Goal: Transaction & Acquisition: Obtain resource

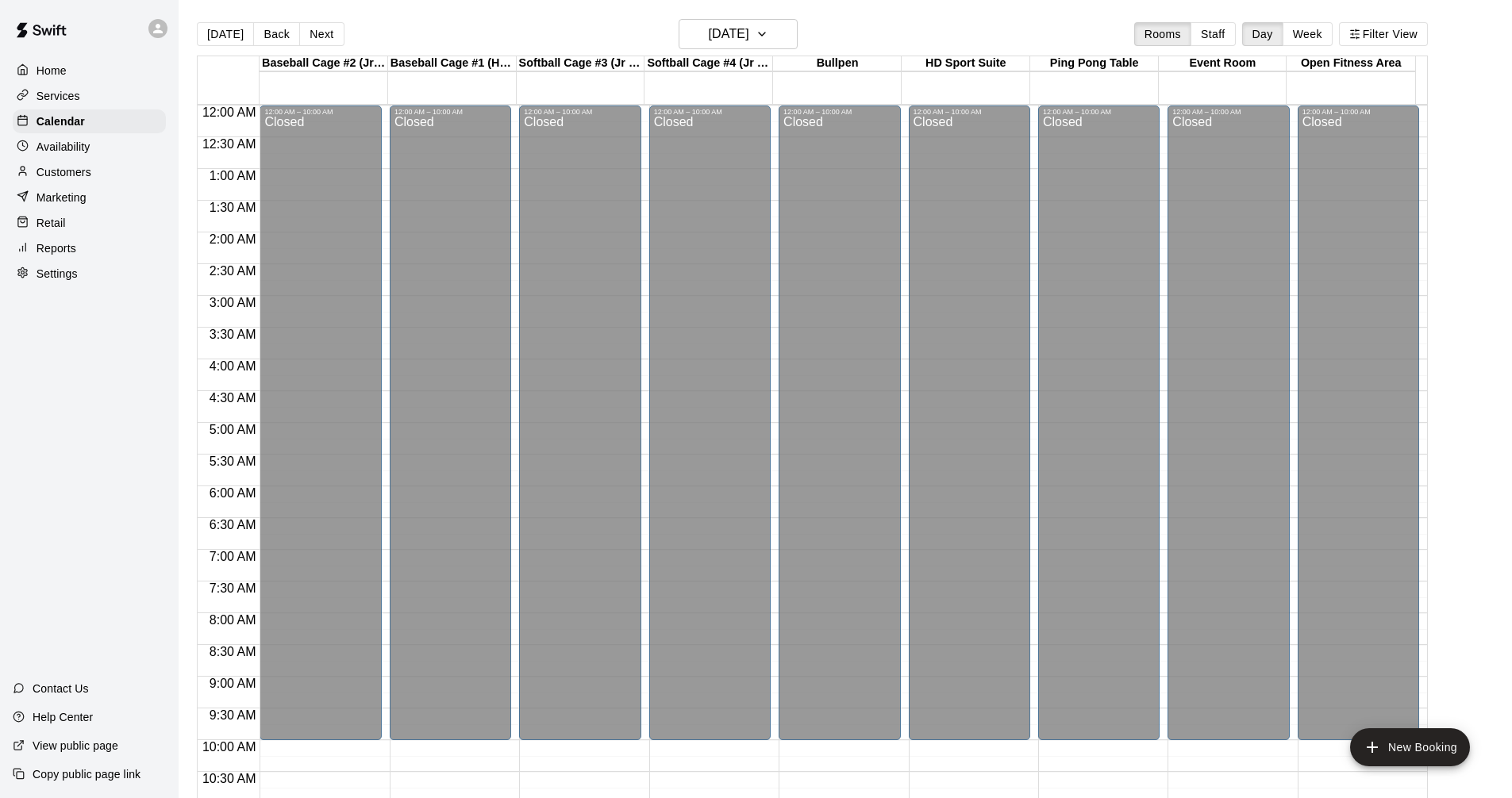
scroll to position [764, 0]
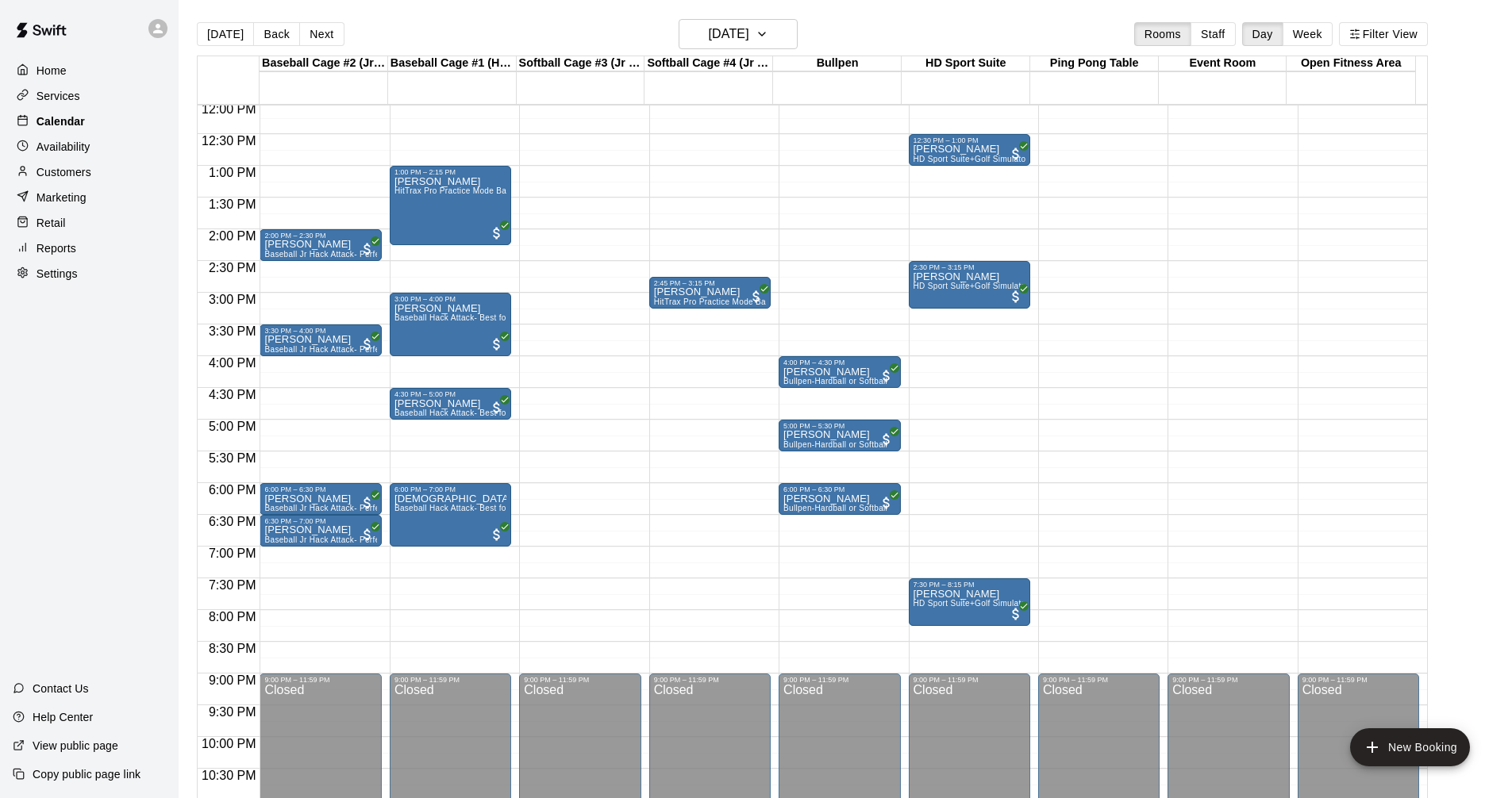
click at [114, 126] on div "Calendar" at bounding box center [88, 121] width 153 height 24
click at [749, 34] on h6 "[DATE]" at bounding box center [730, 34] width 41 height 22
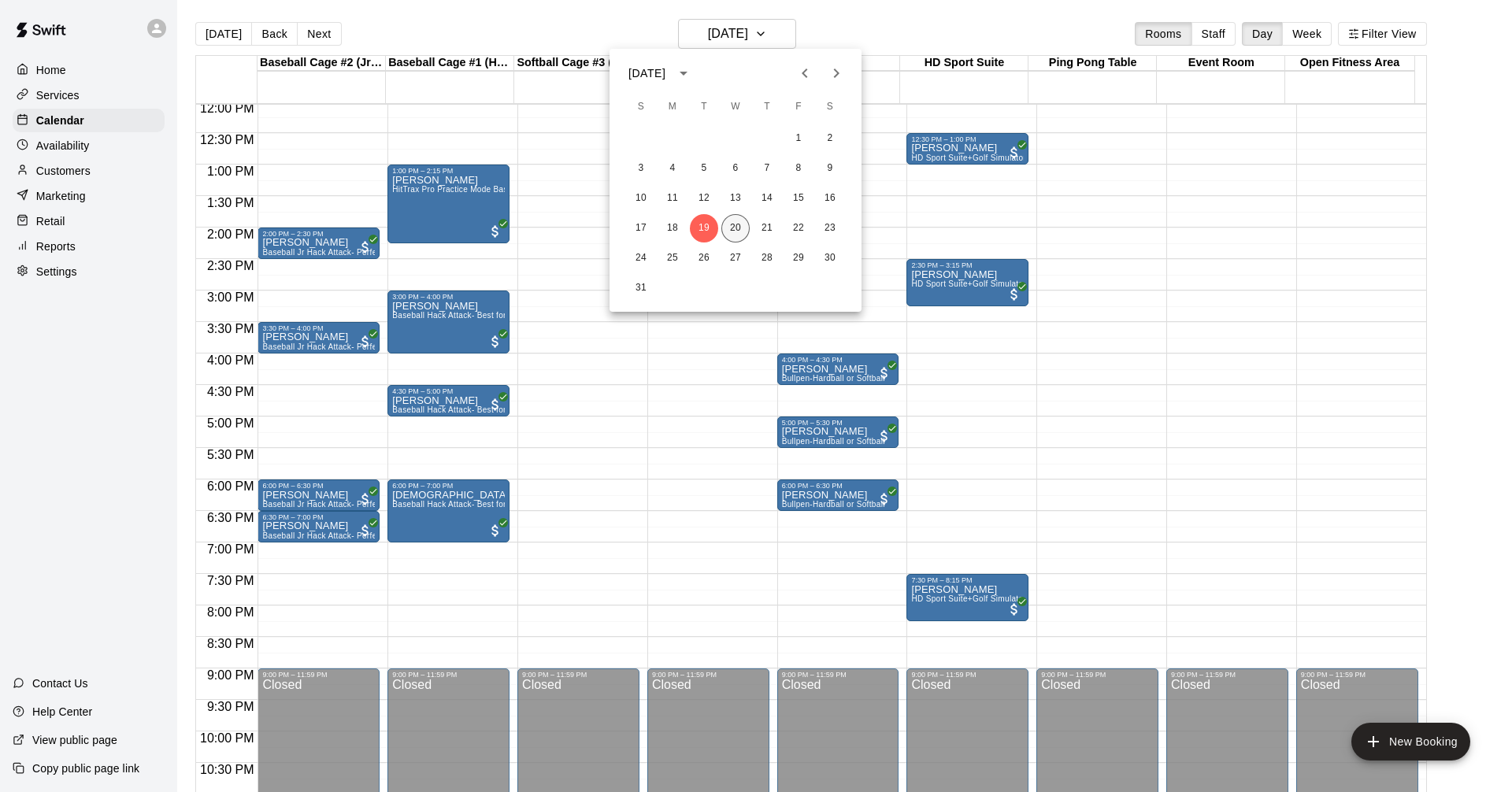
click at [735, 226] on button "20" at bounding box center [735, 228] width 28 height 28
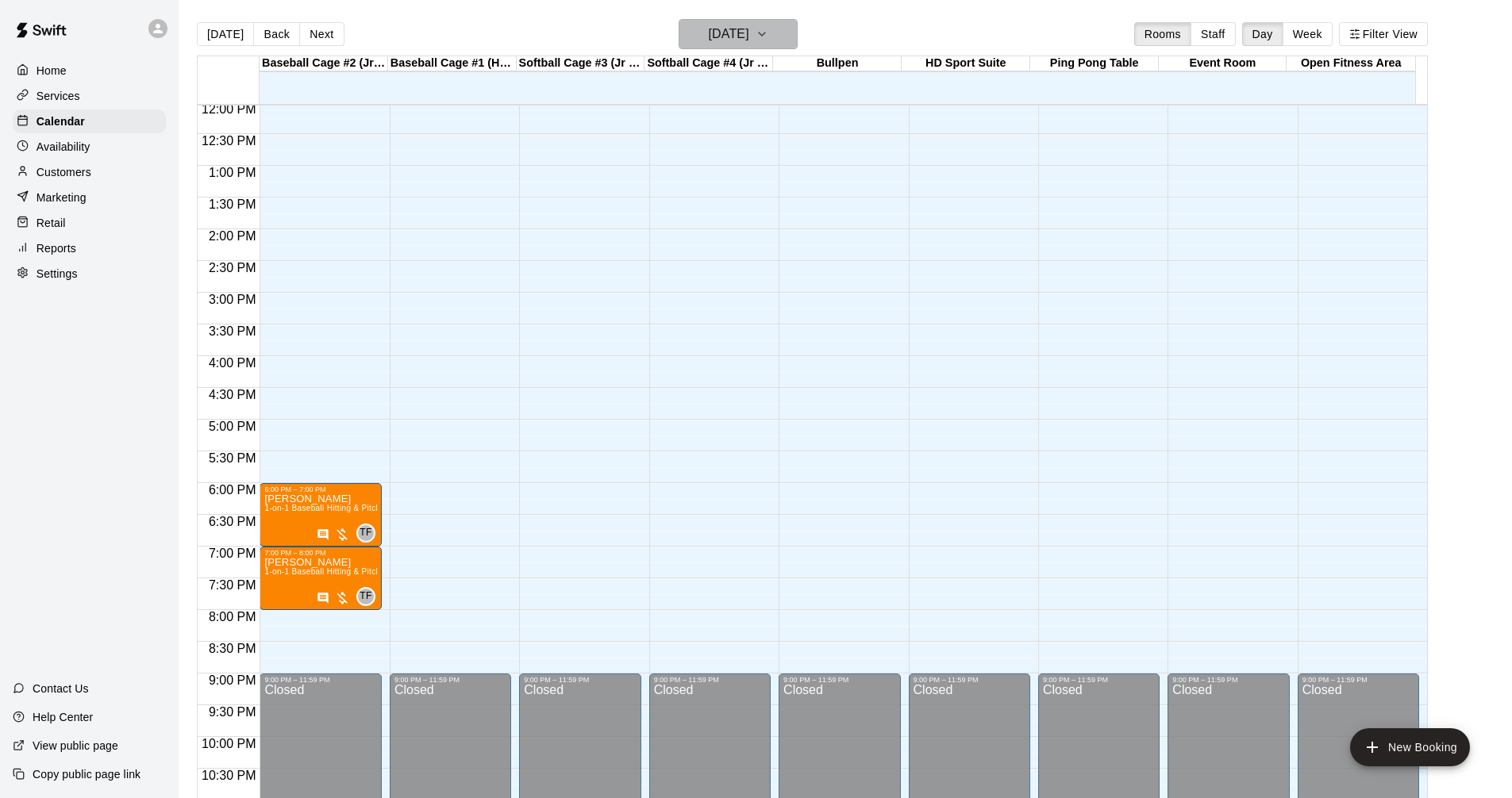
click at [749, 42] on h6 "[DATE]" at bounding box center [730, 34] width 41 height 22
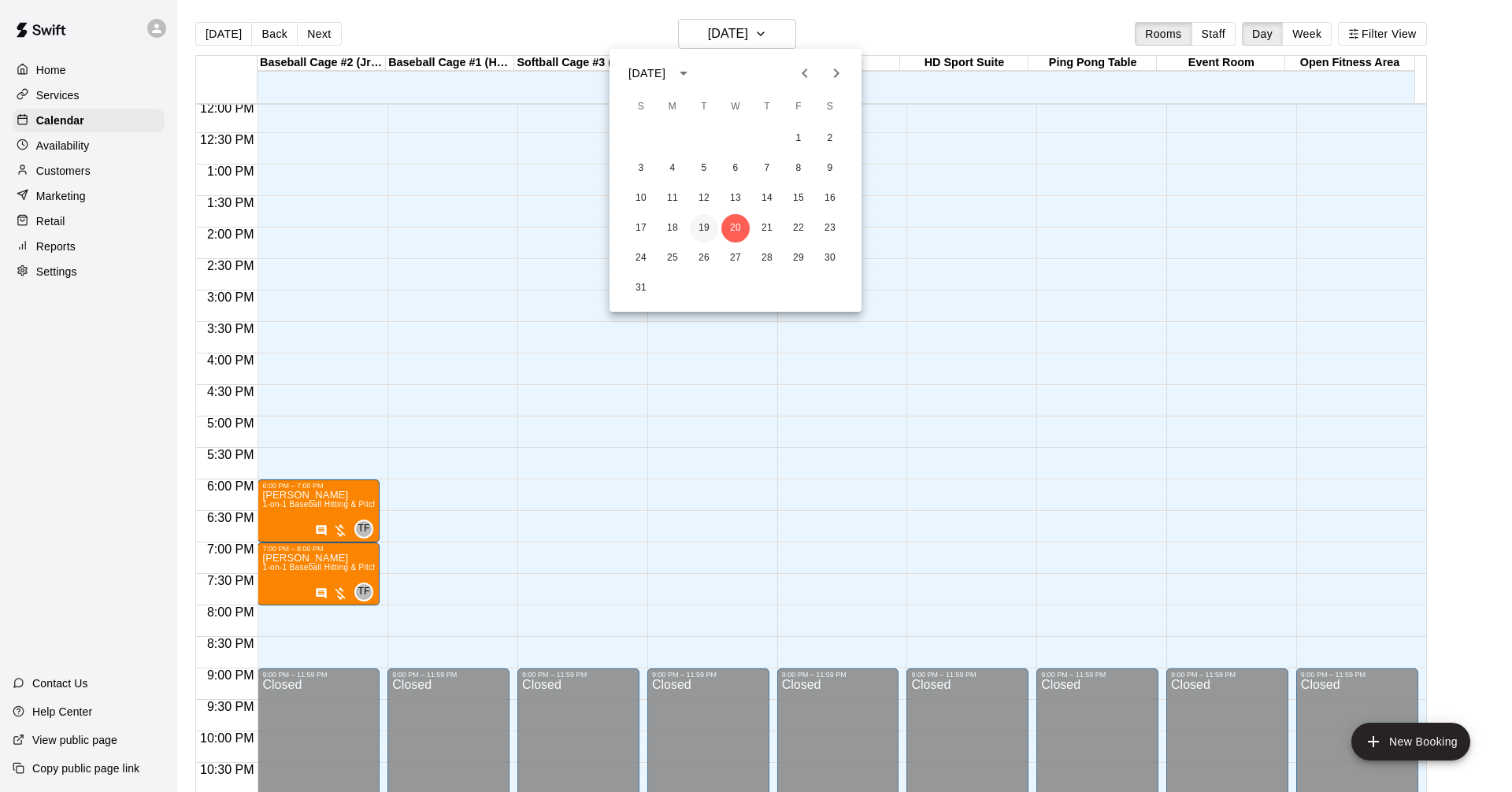
click at [702, 214] on button "19" at bounding box center [704, 228] width 28 height 28
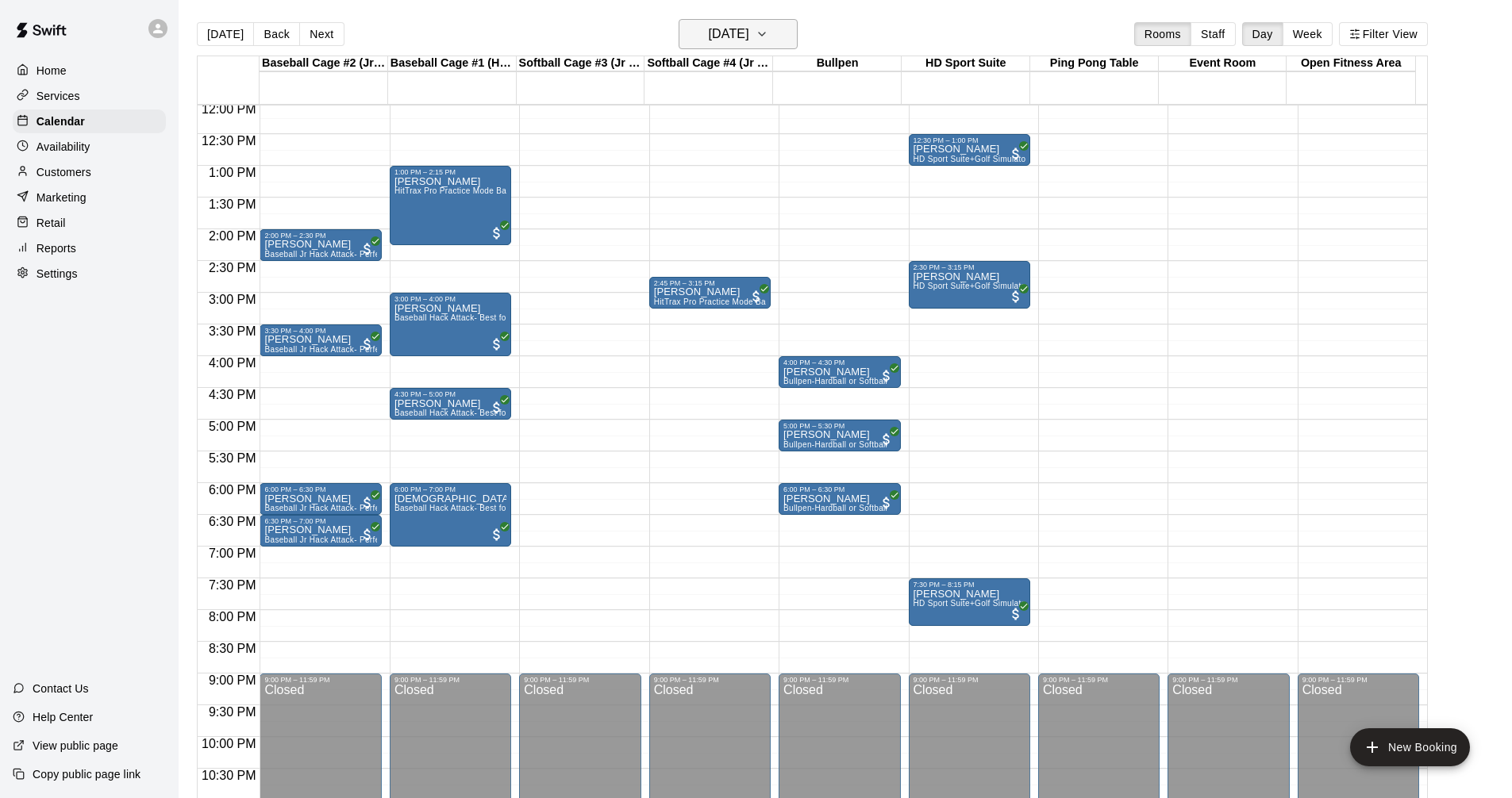
click at [749, 26] on h6 "[DATE]" at bounding box center [730, 34] width 41 height 22
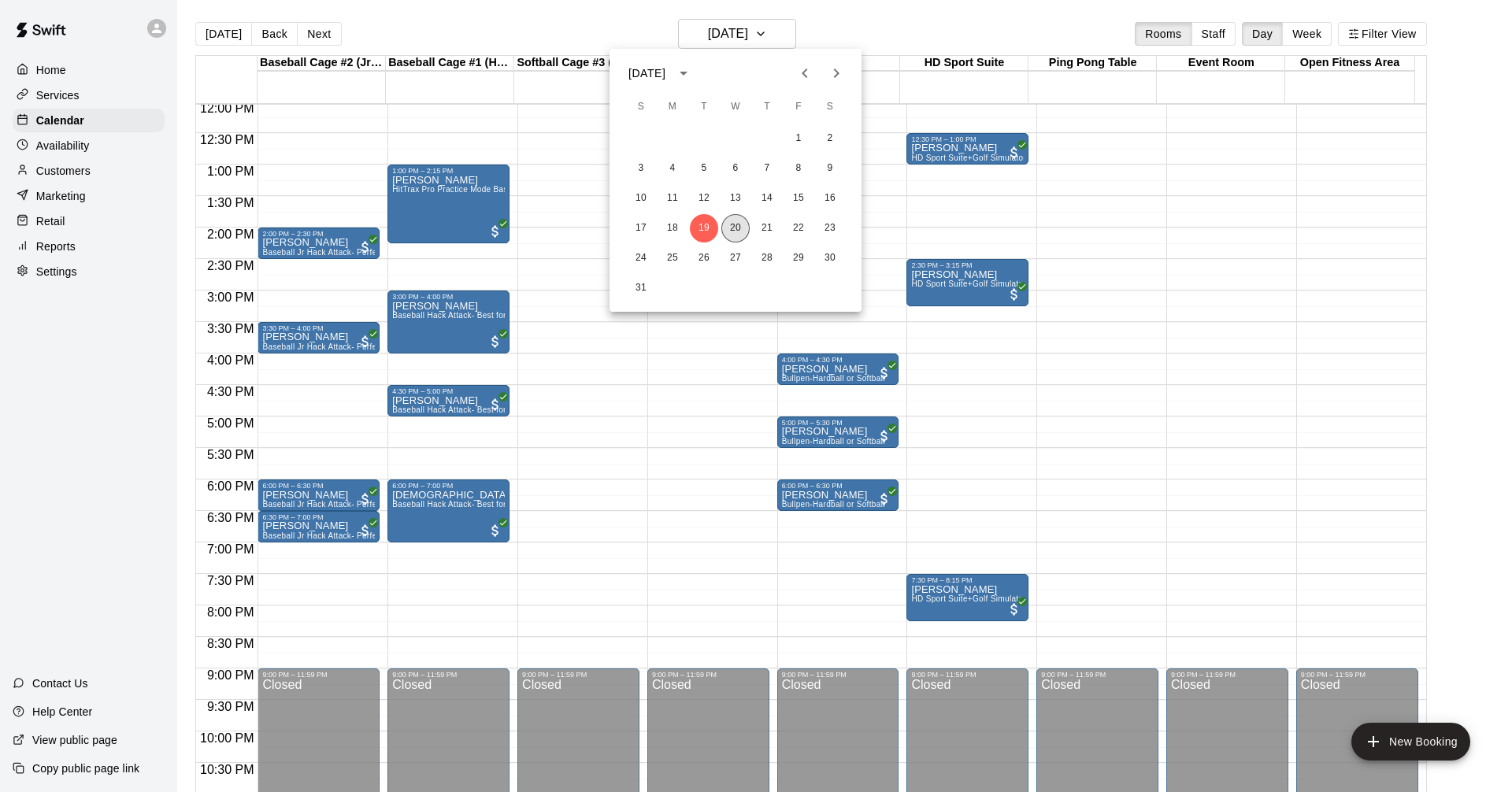
click at [734, 225] on button "20" at bounding box center [735, 228] width 28 height 28
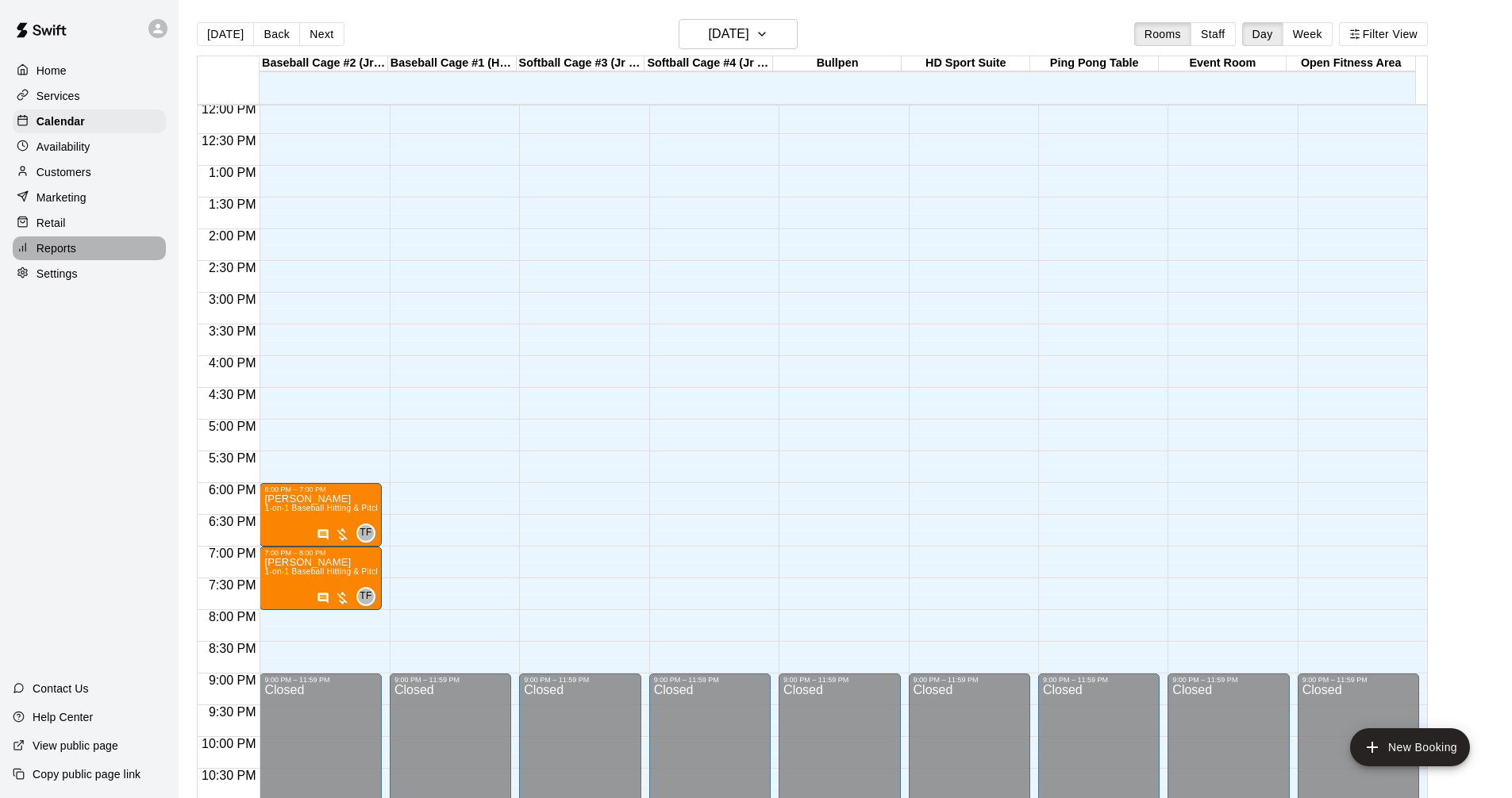
click at [92, 258] on div "Reports" at bounding box center [88, 248] width 153 height 24
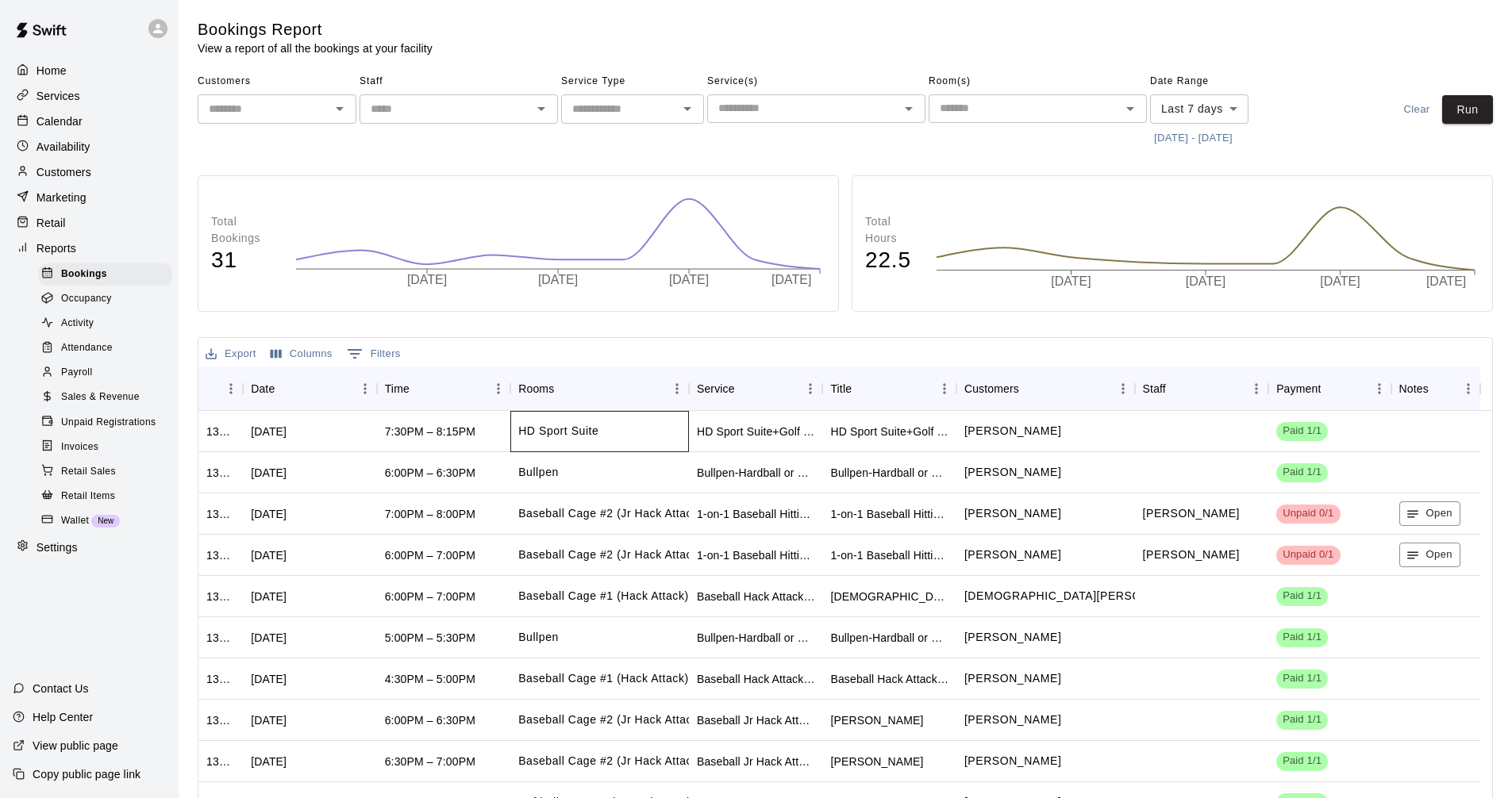
click at [605, 430] on div "HD Sport Suite" at bounding box center [600, 432] width 178 height 41
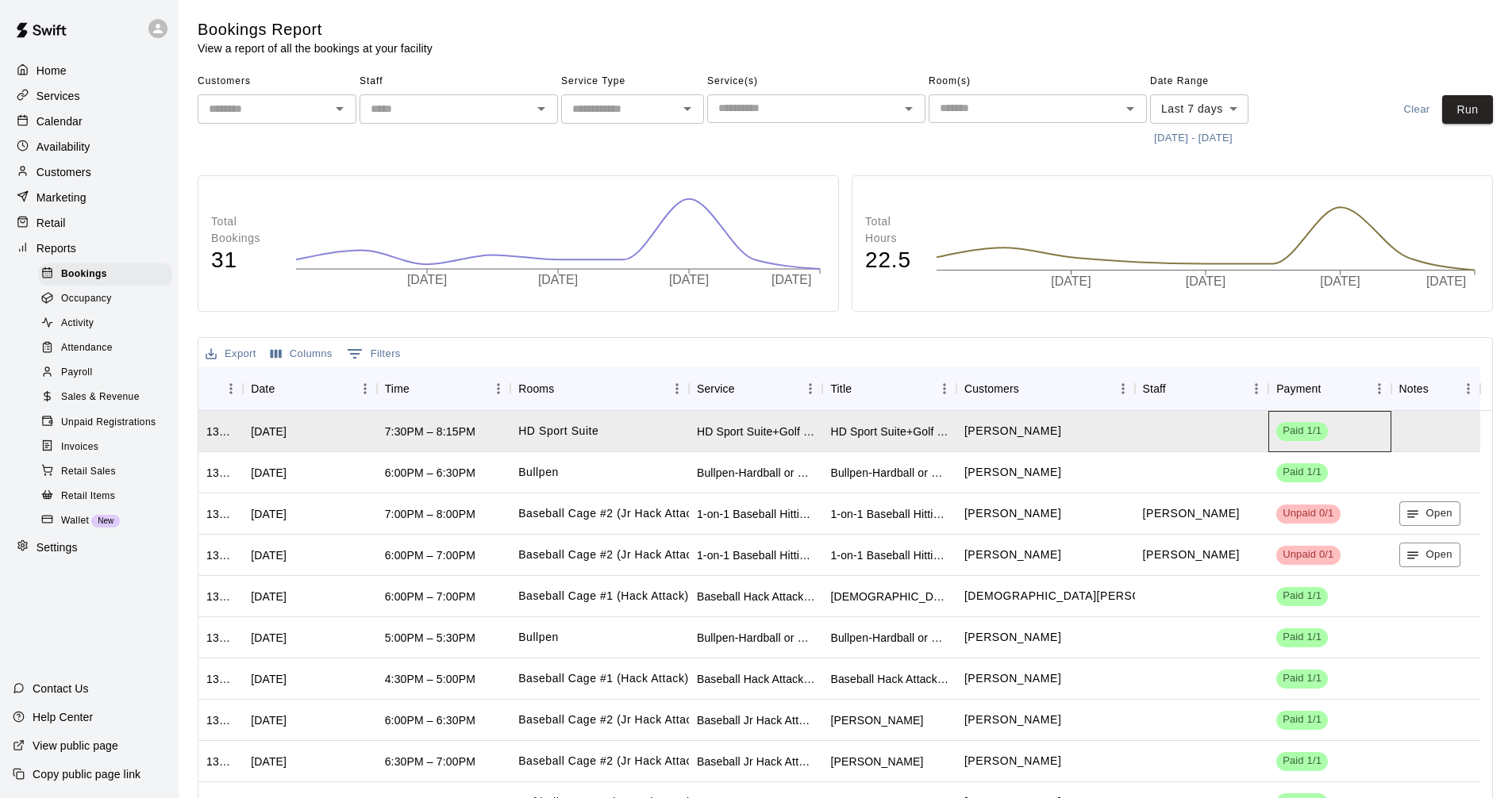
click at [1321, 436] on span "Paid 1/1" at bounding box center [1302, 431] width 51 height 15
click at [256, 430] on div "[DATE]" at bounding box center [268, 432] width 35 height 16
click at [87, 176] on p "Customers" at bounding box center [64, 172] width 55 height 16
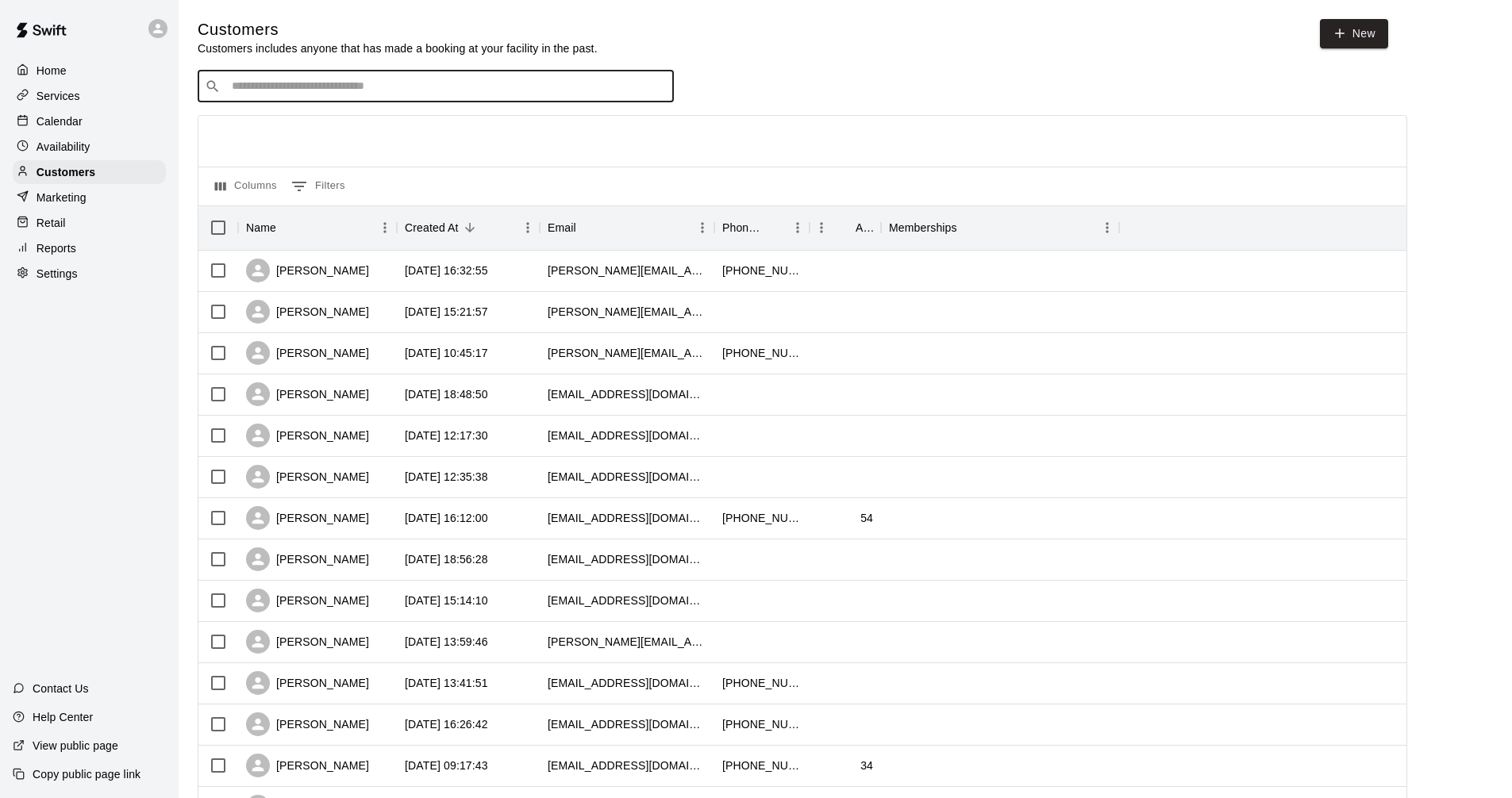
click at [402, 89] on input "Search customers by name or email" at bounding box center [447, 87] width 440 height 16
type input "*****"
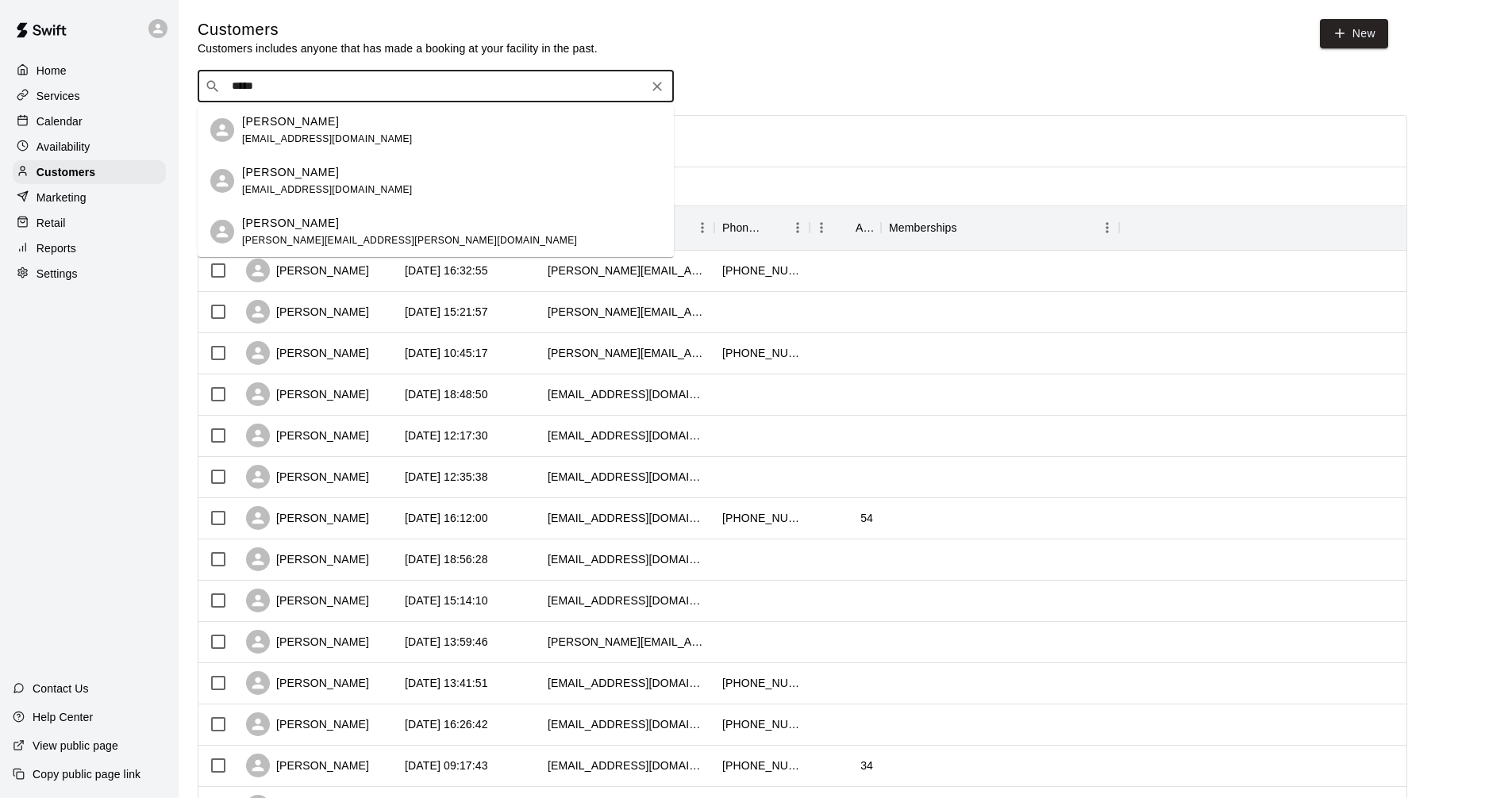
click at [349, 135] on span "[EMAIL_ADDRESS][DOMAIN_NAME]" at bounding box center [327, 139] width 170 height 11
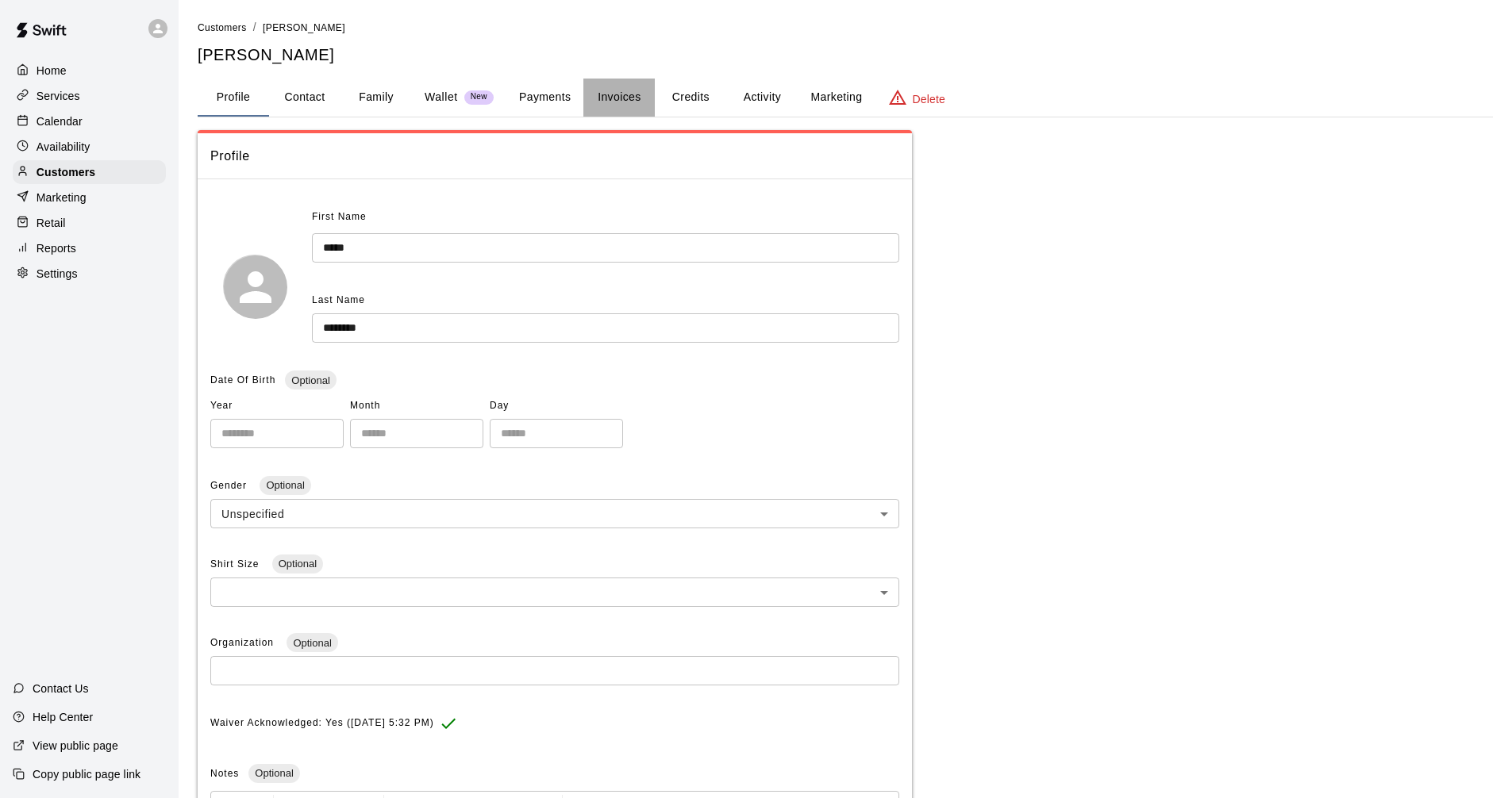
click at [592, 96] on button "Invoices" at bounding box center [619, 97] width 72 height 38
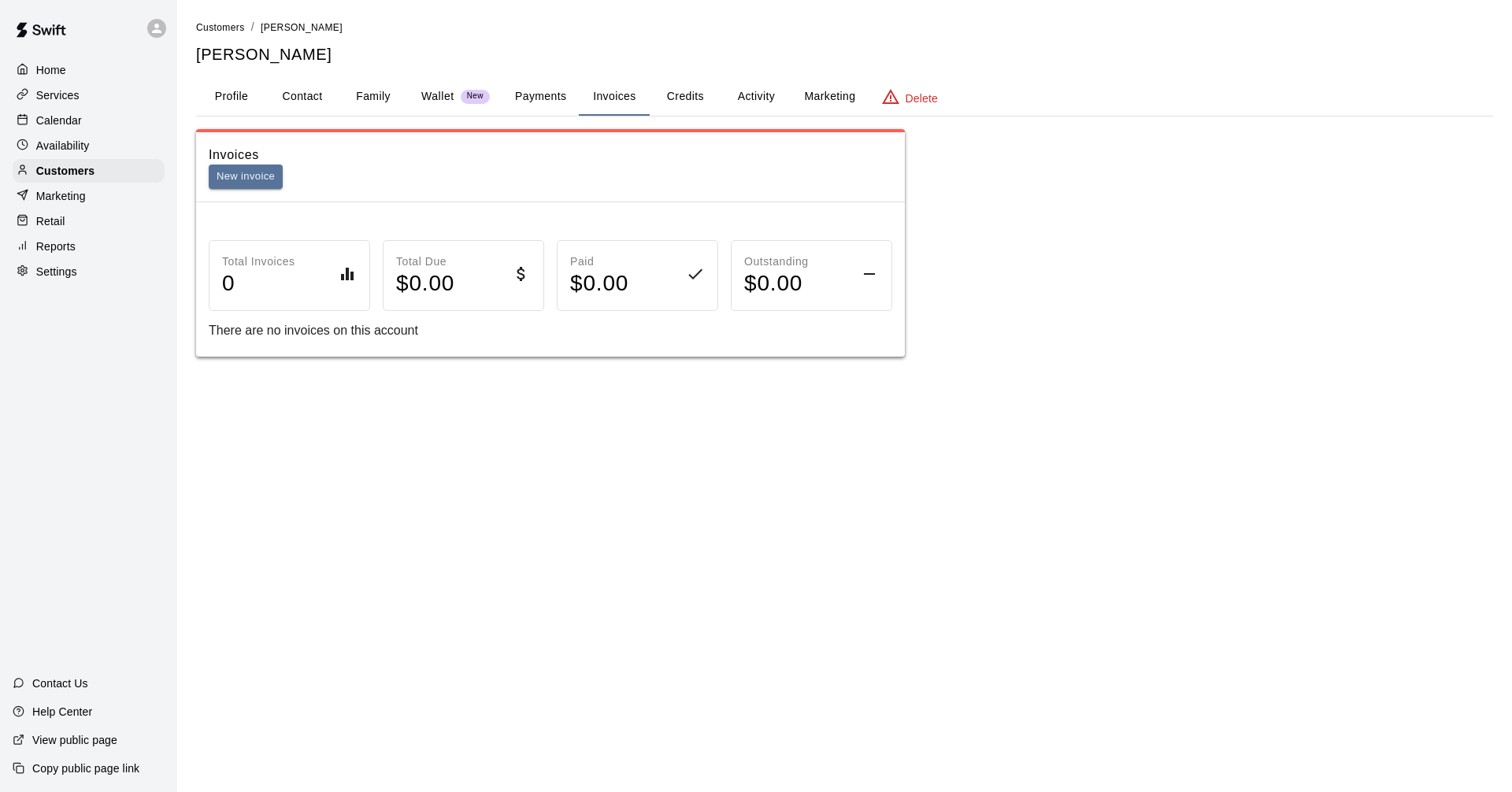
click at [551, 103] on button "Payments" at bounding box center [540, 96] width 76 height 38
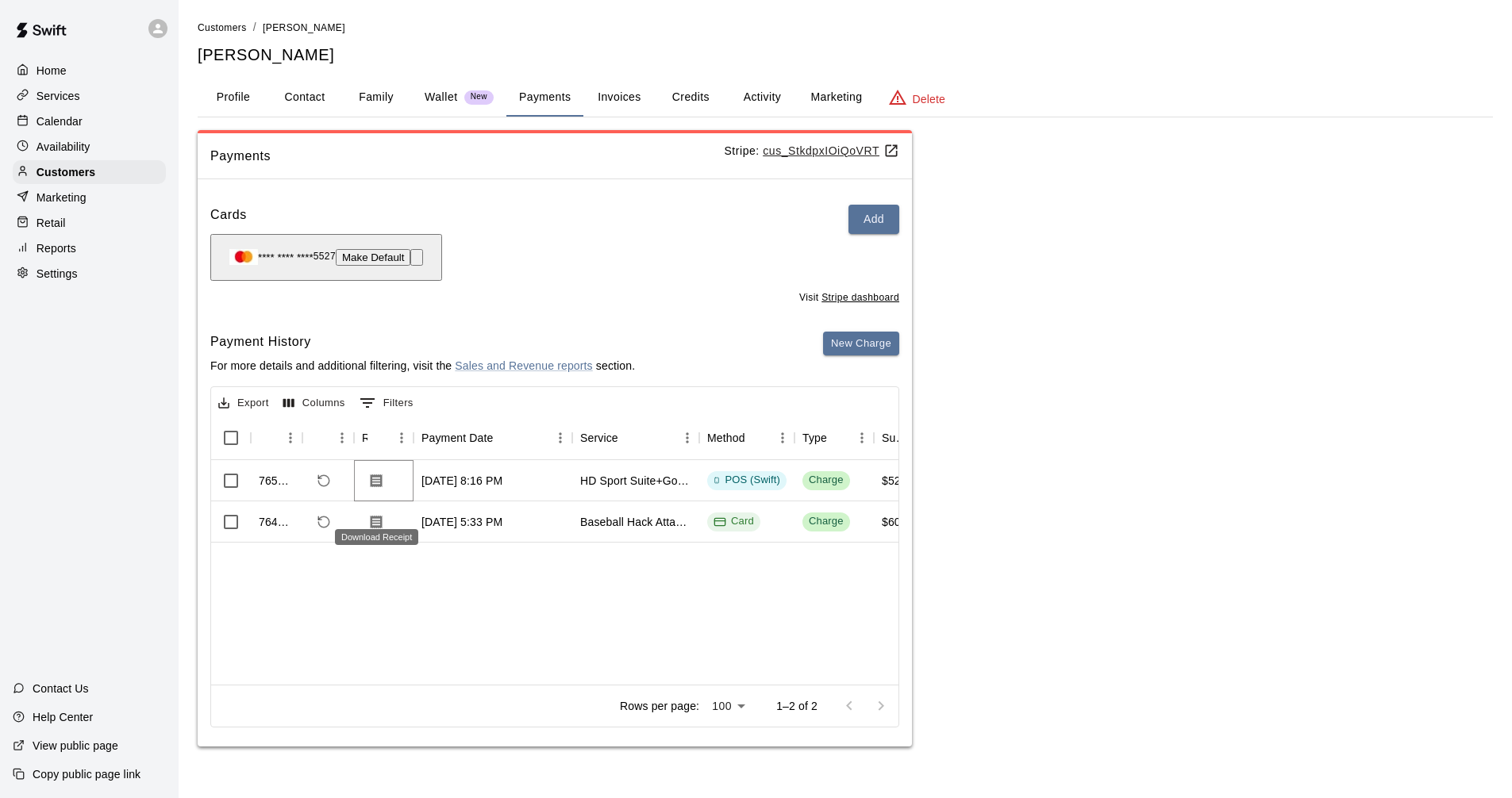
click at [372, 487] on icon "Download Receipt" at bounding box center [376, 480] width 11 height 13
